Goal: Entertainment & Leisure: Consume media (video, audio)

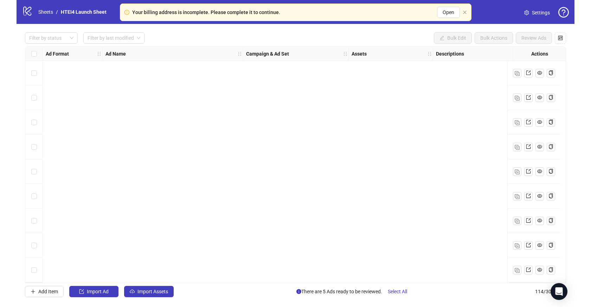
scroll to position [2587, 0]
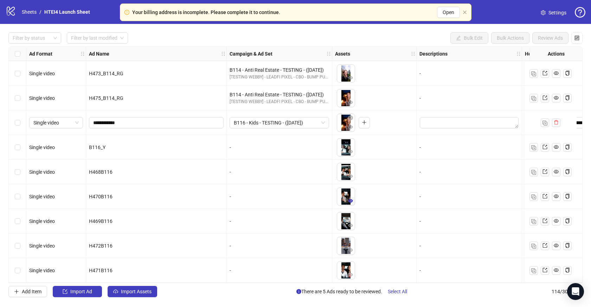
click at [348, 198] on icon "eye" at bounding box center [350, 200] width 5 height 5
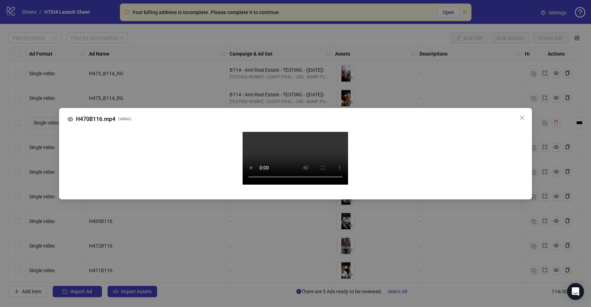
click at [46, 151] on div "H470B116.mp4 ( video ) Your browser does not support the video tag." at bounding box center [295, 153] width 591 height 307
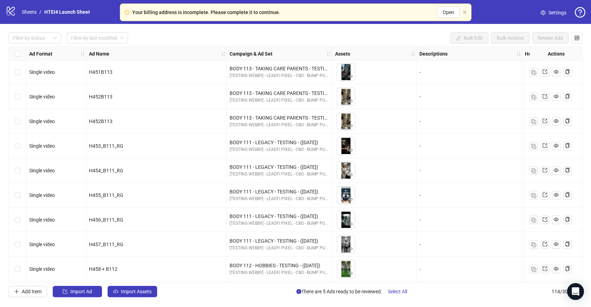
scroll to position [1166, 0]
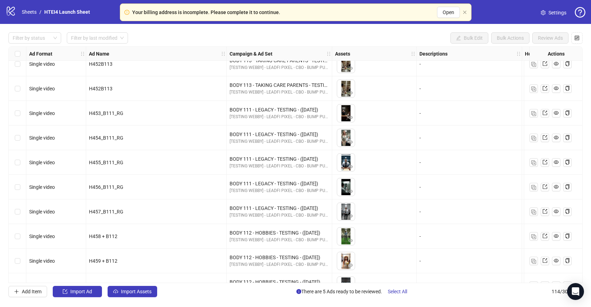
click at [305, 302] on div "Filter by status Filter by last modified Bulk Edit Bulk Actions Review Ads Ad F…" at bounding box center [295, 165] width 591 height 282
click at [344, 212] on img at bounding box center [346, 212] width 18 height 18
click at [350, 214] on icon "eye" at bounding box center [350, 216] width 5 height 4
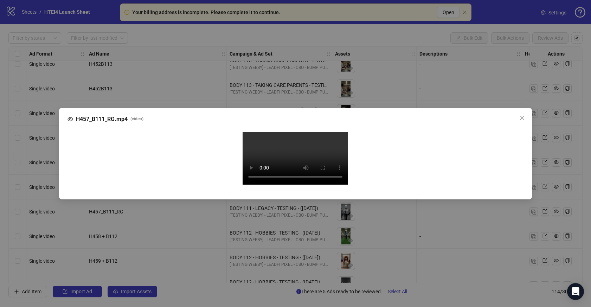
click at [52, 137] on div "H457_B111_RG.mp4 ( video ) Your browser does not support the video tag." at bounding box center [295, 153] width 591 height 307
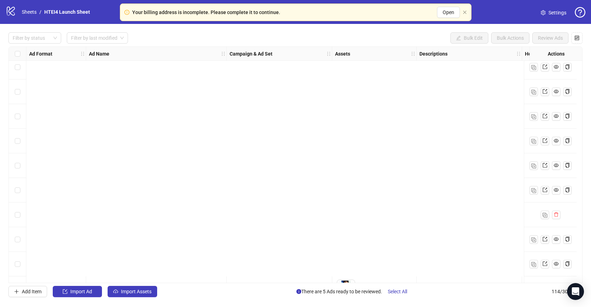
scroll to position [2587, 0]
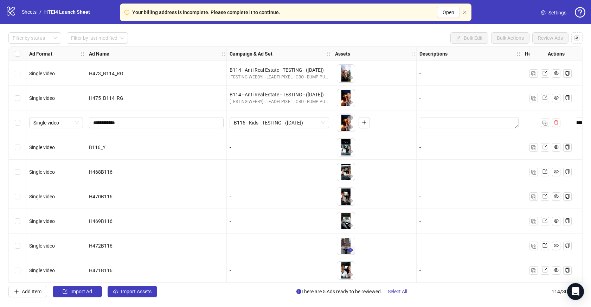
click at [350, 248] on icon "eye" at bounding box center [350, 250] width 5 height 4
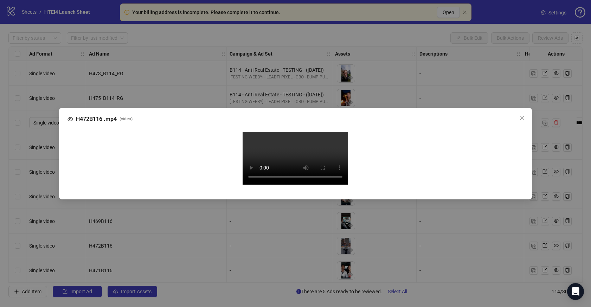
click at [106, 4] on div "H472B116 .mp4 ( video ) Your browser does not support the video tag." at bounding box center [295, 153] width 591 height 307
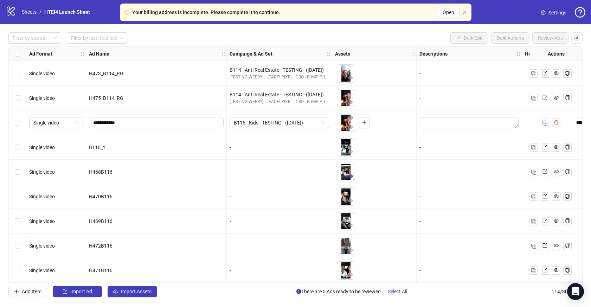
click at [348, 172] on button "button" at bounding box center [350, 176] width 8 height 8
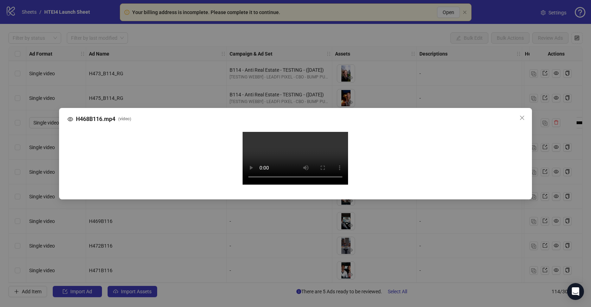
click at [33, 213] on div "H468B116.mp4 ( video ) Your browser does not support the video tag." at bounding box center [295, 153] width 591 height 307
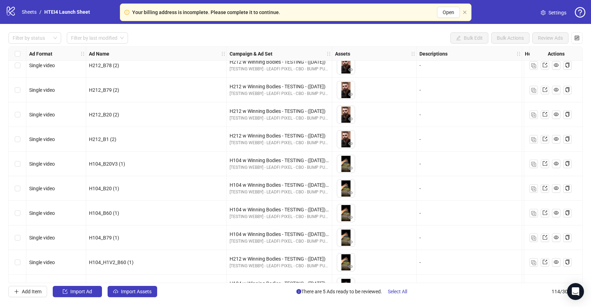
scroll to position [1947, 0]
